Goal: Task Accomplishment & Management: Use online tool/utility

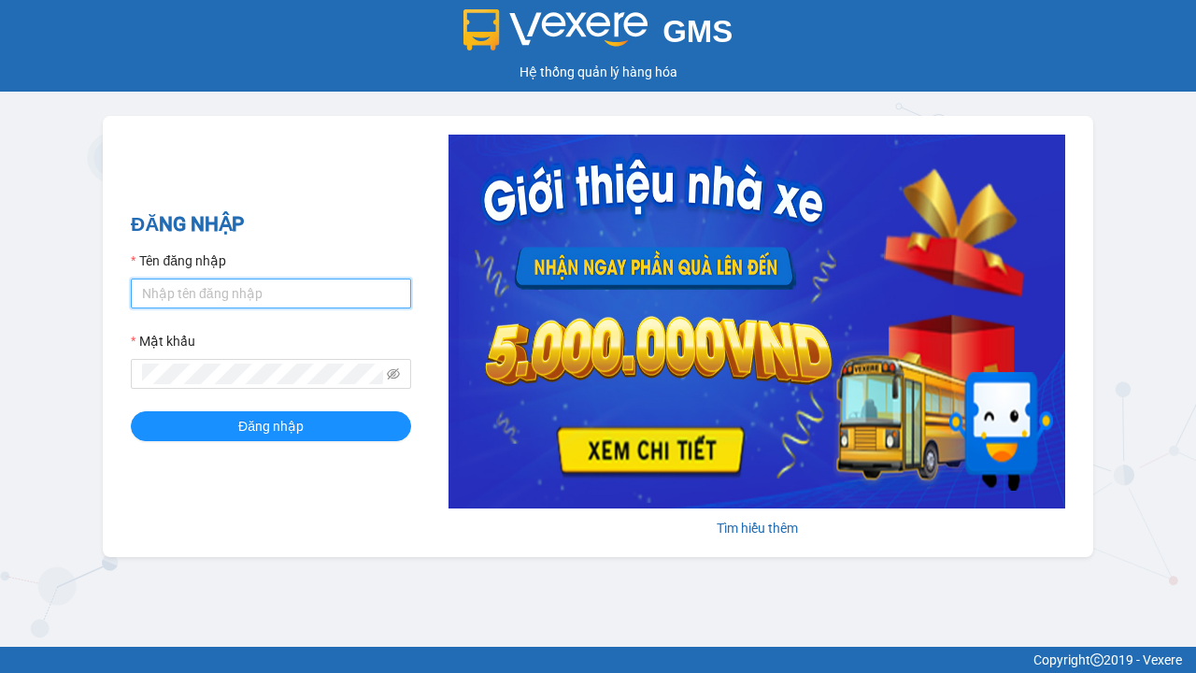
click at [271, 292] on input "Tên đăng nhập" at bounding box center [271, 293] width 280 height 30
type input "ly.xtl"
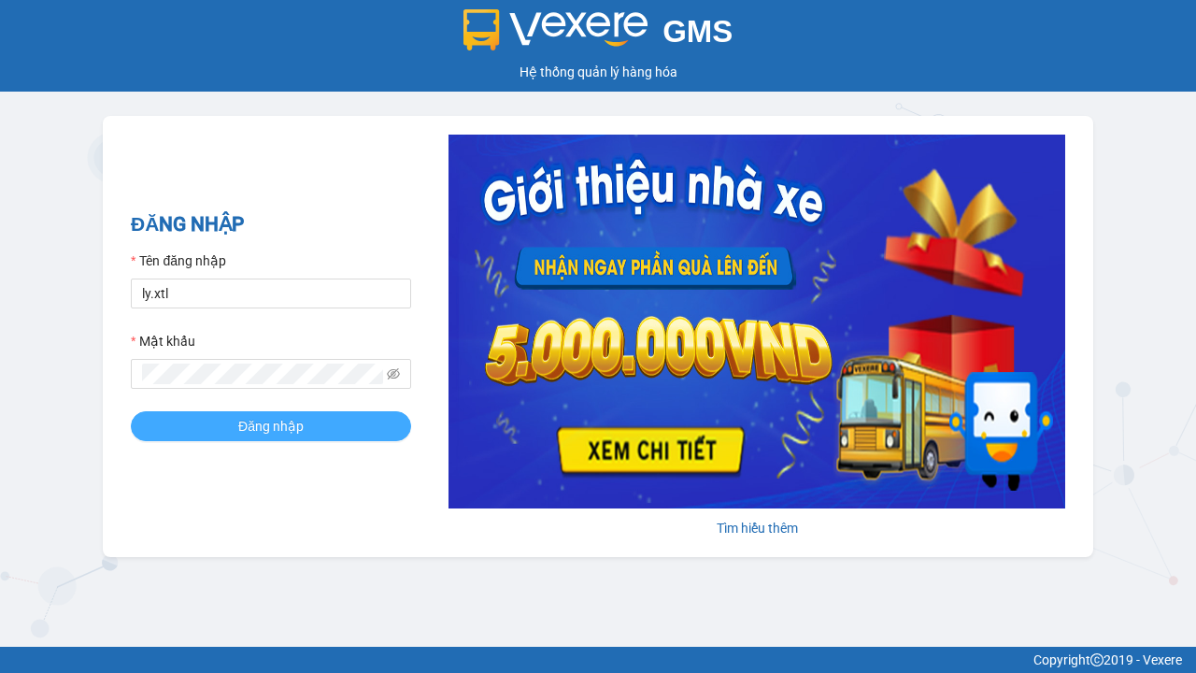
click at [271, 425] on span "Đăng nhập" at bounding box center [270, 426] width 65 height 21
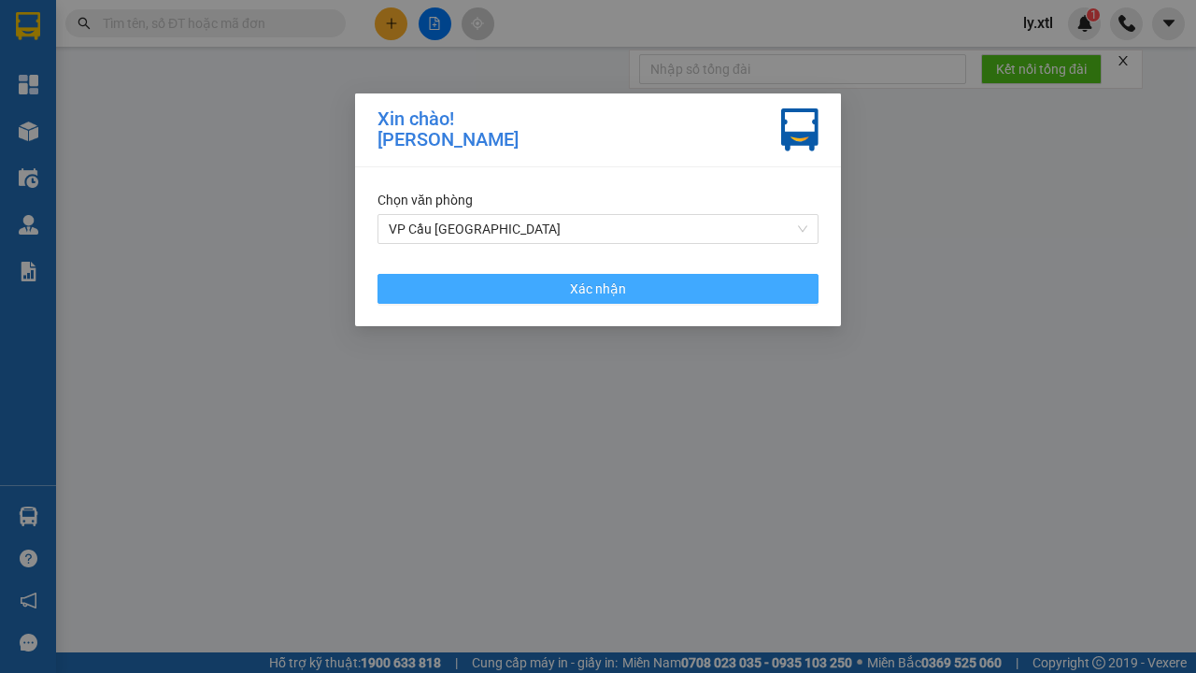
click at [598, 288] on span "Xác nhận" at bounding box center [598, 288] width 56 height 21
